Goal: Task Accomplishment & Management: Use online tool/utility

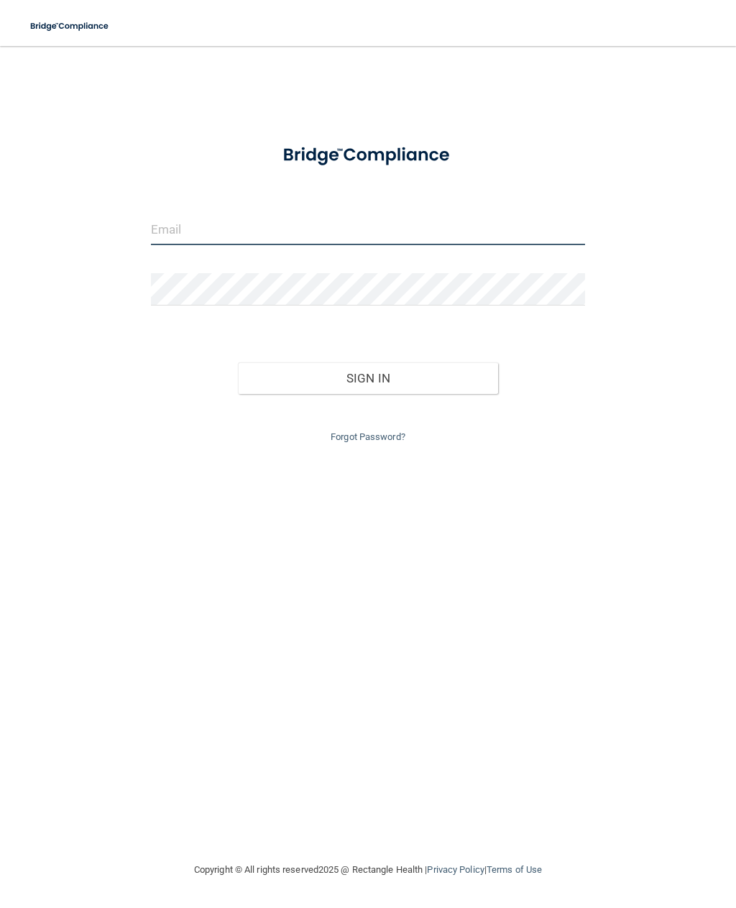
click at [189, 230] on input "email" at bounding box center [368, 229] width 434 height 32
type input "[EMAIL_ADDRESS][DOMAIN_NAME]"
click at [368, 374] on button "Sign In" at bounding box center [368, 378] width 261 height 32
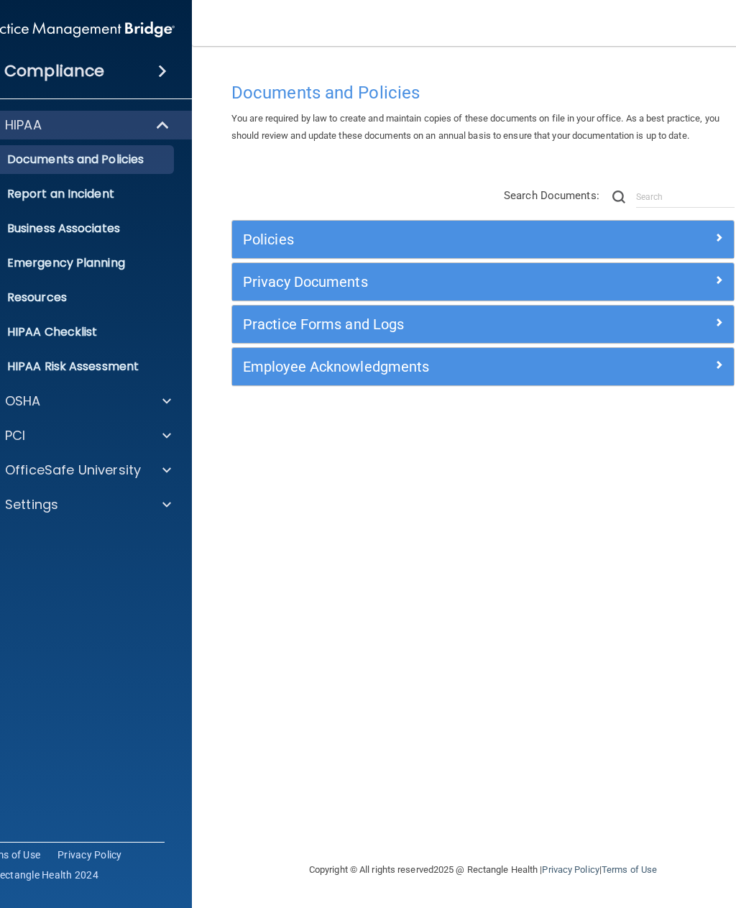
click at [29, 402] on p "OSHA" at bounding box center [23, 400] width 36 height 17
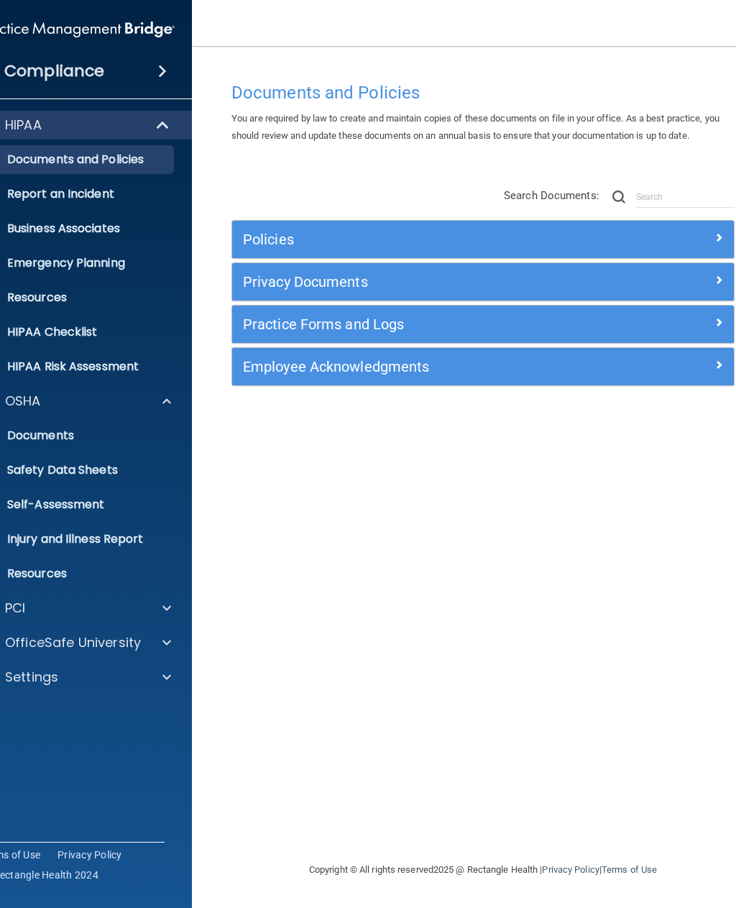
click at [54, 651] on p "OfficeSafe University" at bounding box center [73, 642] width 136 height 17
click at [40, 715] on p "OSHA Training" at bounding box center [29, 711] width 116 height 14
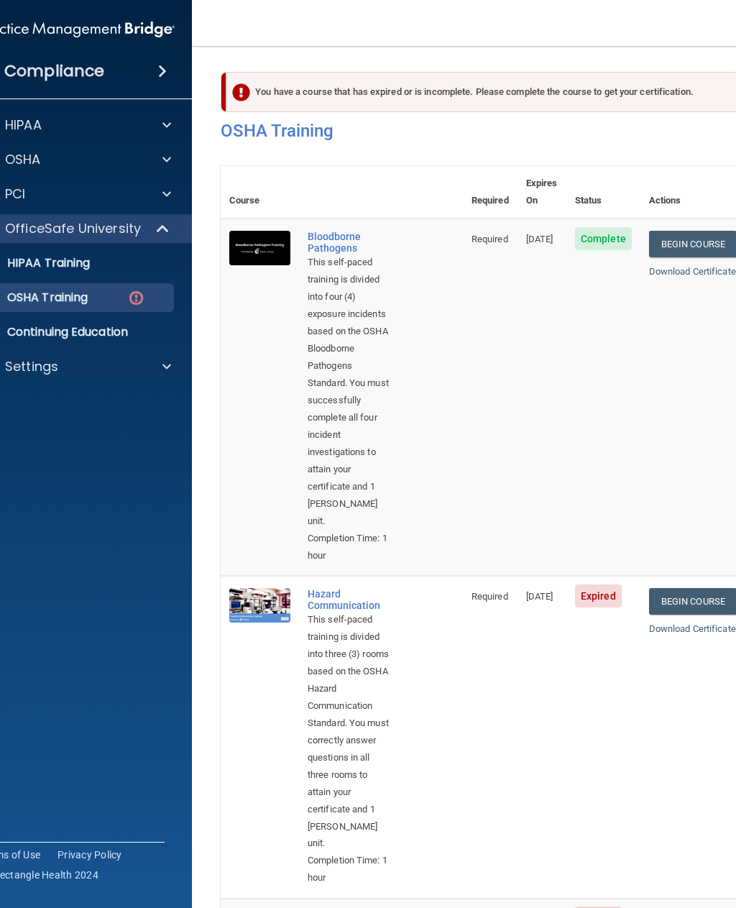
click at [712, 231] on link "Begin Course" at bounding box center [693, 244] width 88 height 27
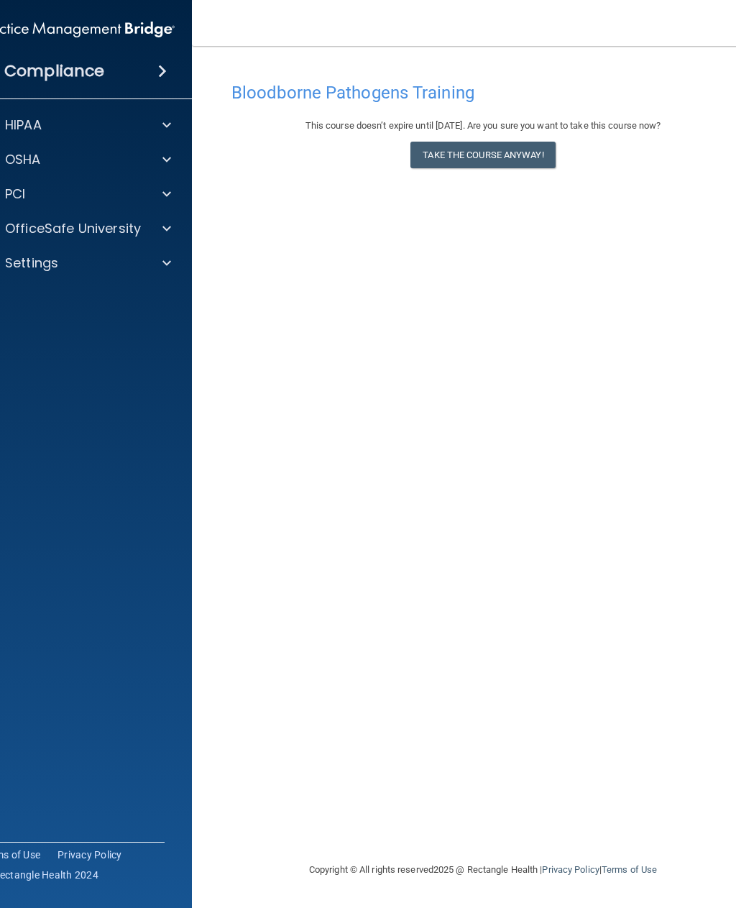
click at [49, 123] on div "HIPAA" at bounding box center [57, 124] width 178 height 17
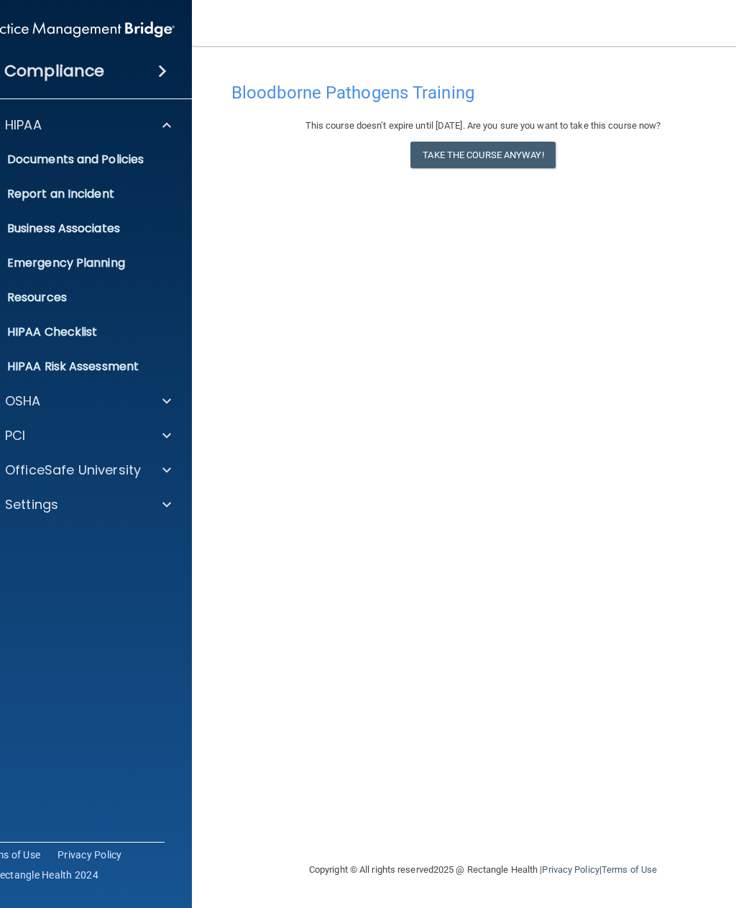
click at [84, 471] on p "OfficeSafe University" at bounding box center [73, 469] width 136 height 17
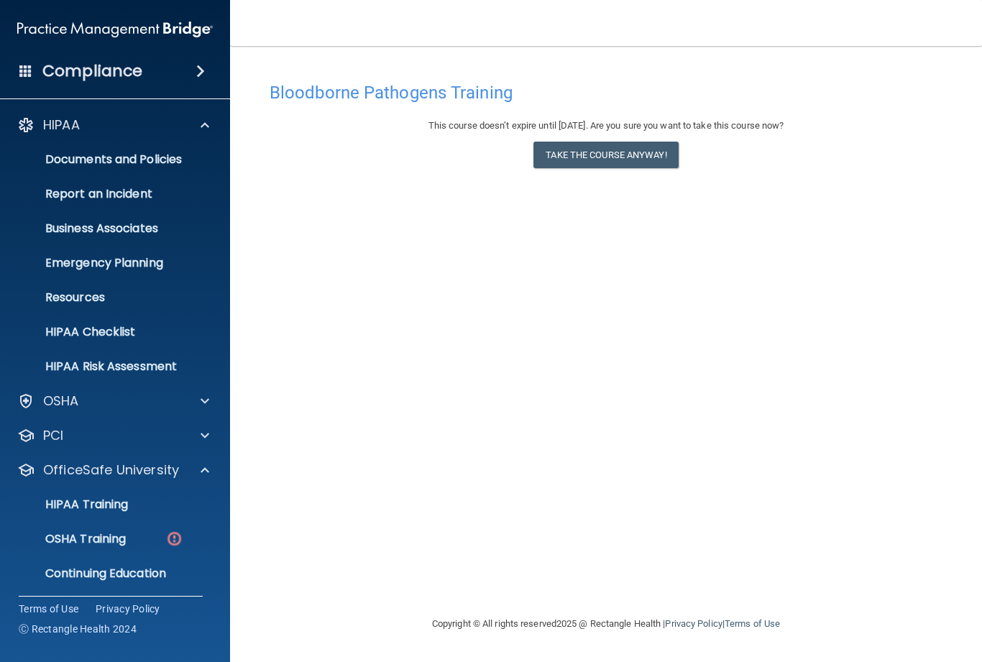
click at [88, 507] on p "HIPAA Training" at bounding box center [68, 504] width 119 height 14
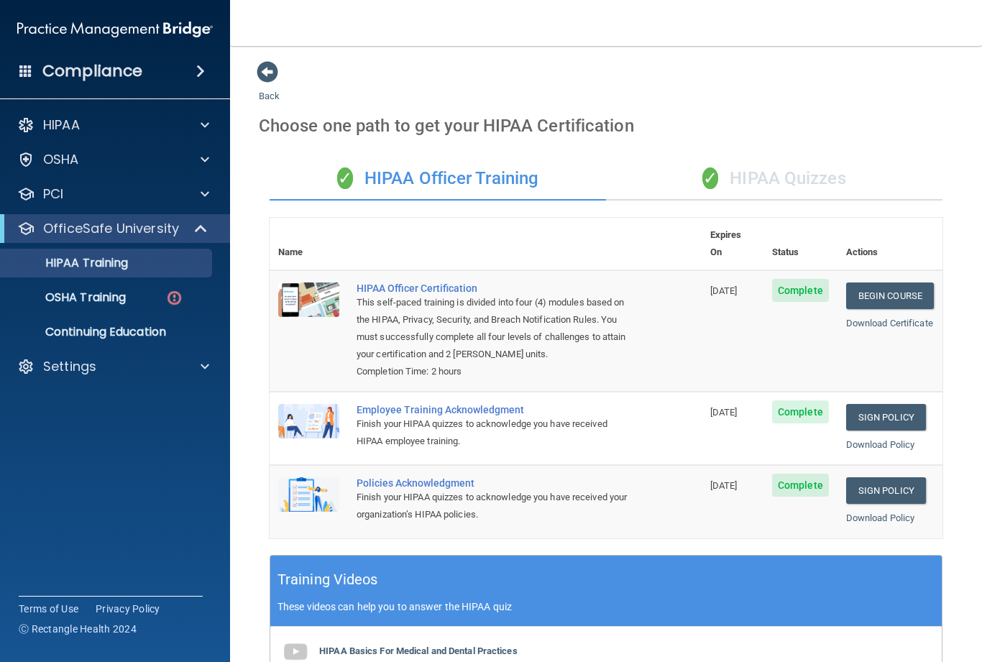
click at [103, 333] on p "Continuing Education" at bounding box center [107, 332] width 196 height 14
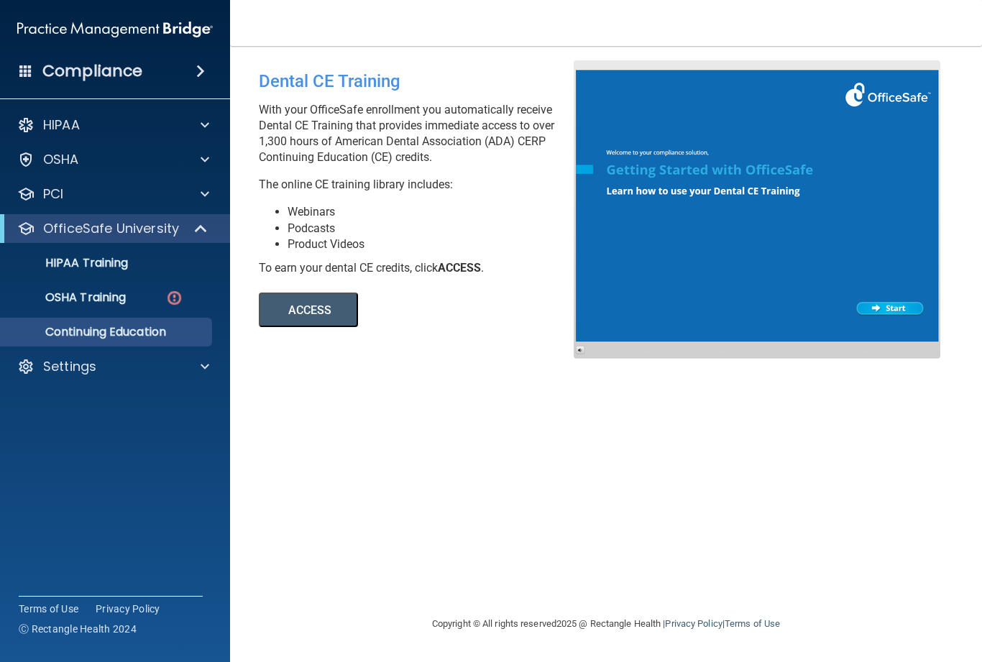
click at [82, 303] on p "OSHA Training" at bounding box center [67, 297] width 116 height 14
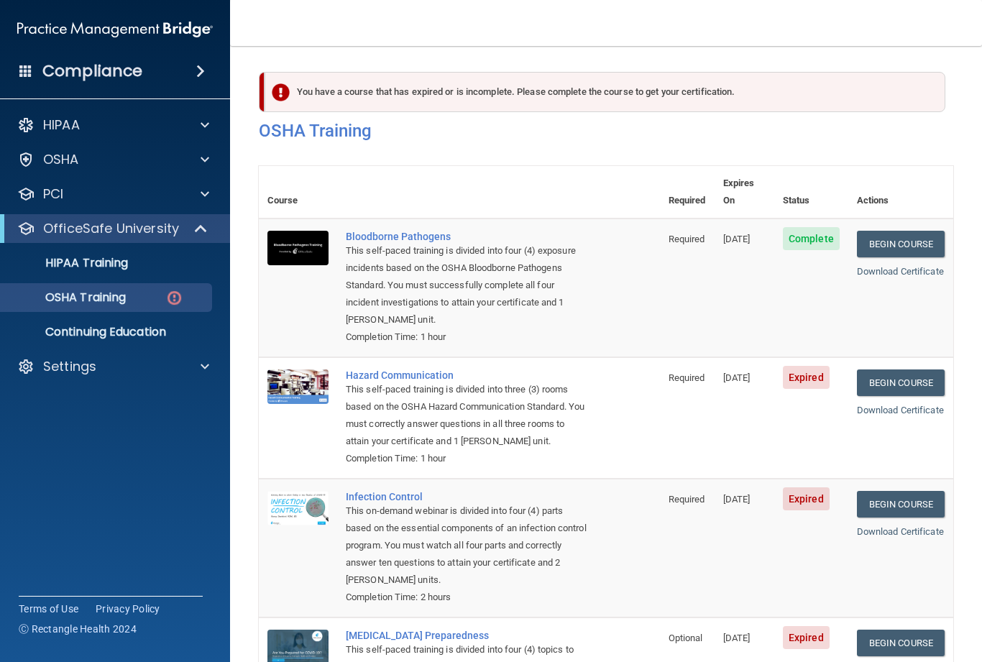
click at [735, 266] on link "Download Certificate" at bounding box center [900, 271] width 87 height 11
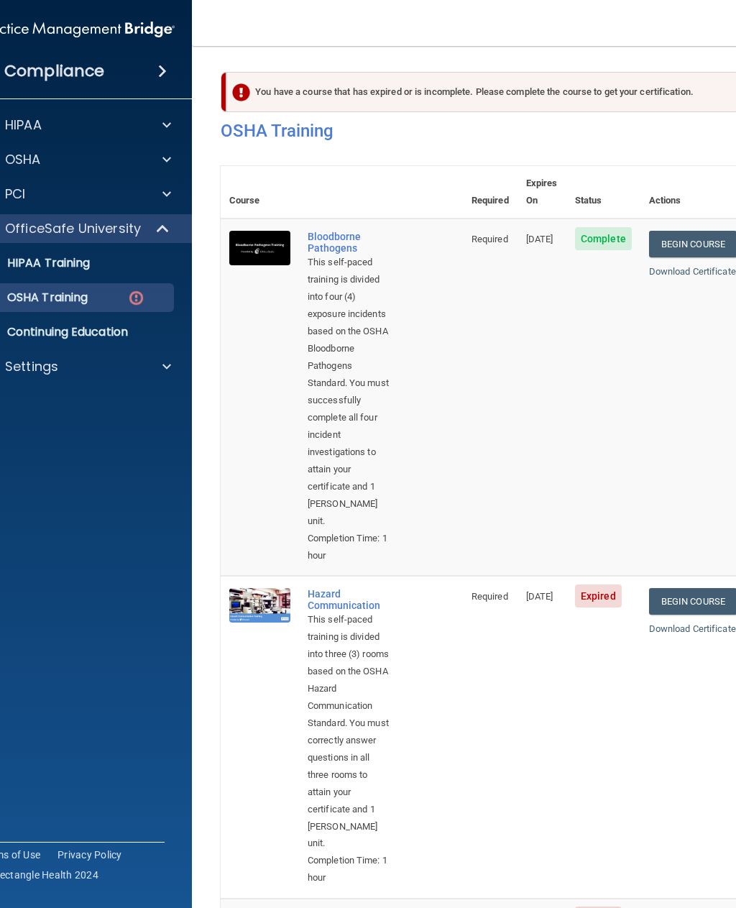
click at [53, 339] on p "Continuing Education" at bounding box center [69, 332] width 196 height 14
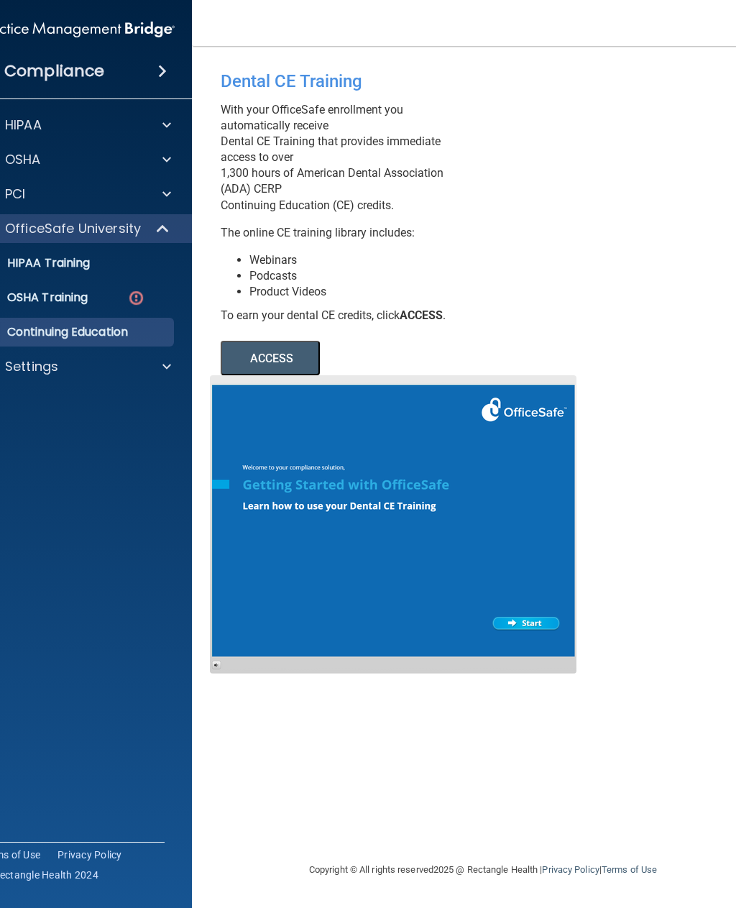
click at [533, 614] on div at bounding box center [393, 524] width 367 height 298
